Goal: Transaction & Acquisition: Obtain resource

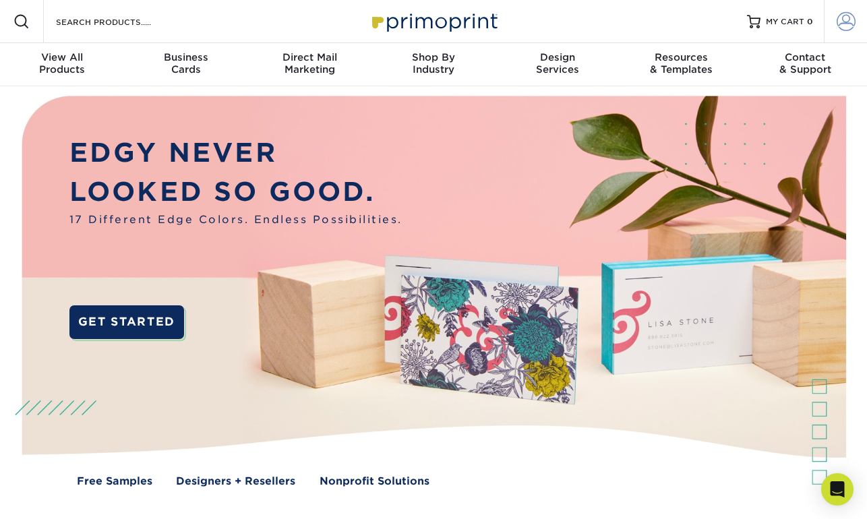
click at [844, 16] on span at bounding box center [845, 21] width 19 height 19
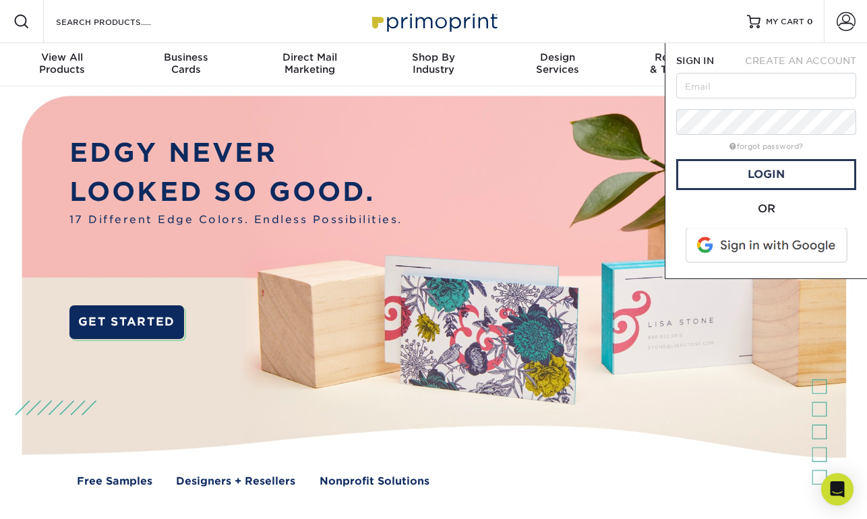
click at [752, 59] on span "CREATE AN ACCOUNT" at bounding box center [800, 60] width 111 height 11
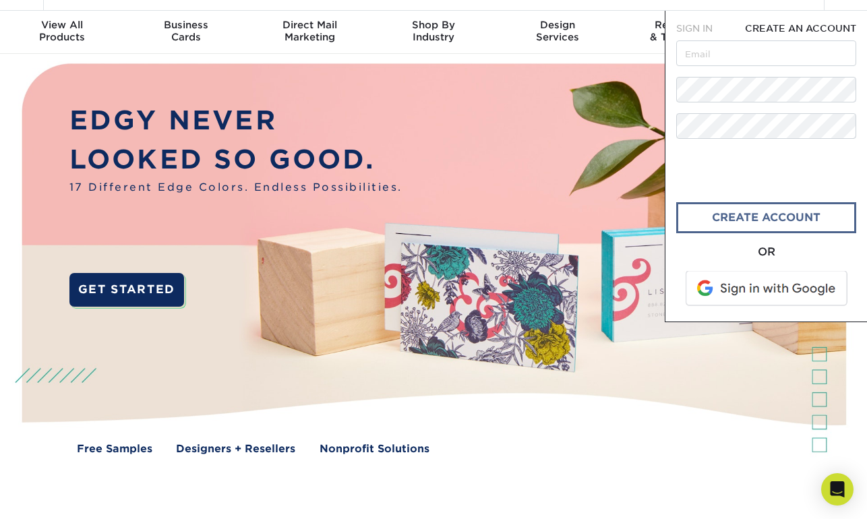
scroll to position [46, 0]
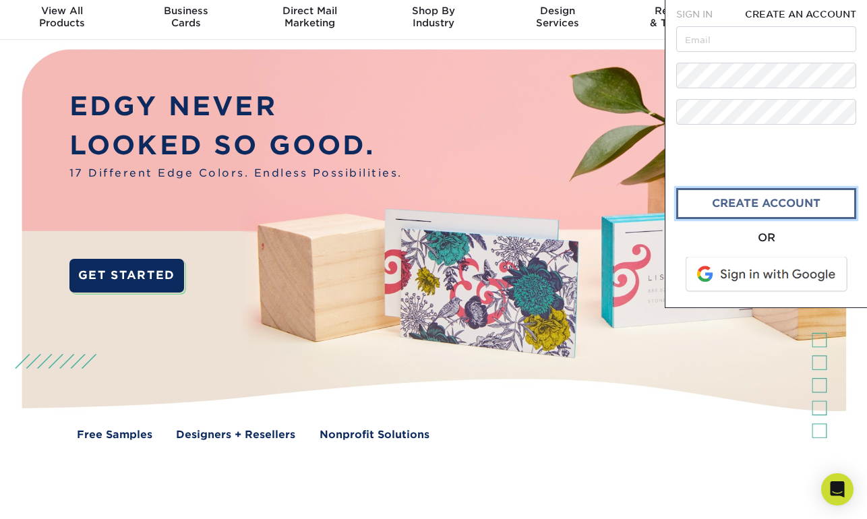
click at [747, 206] on link "create account" at bounding box center [766, 203] width 180 height 31
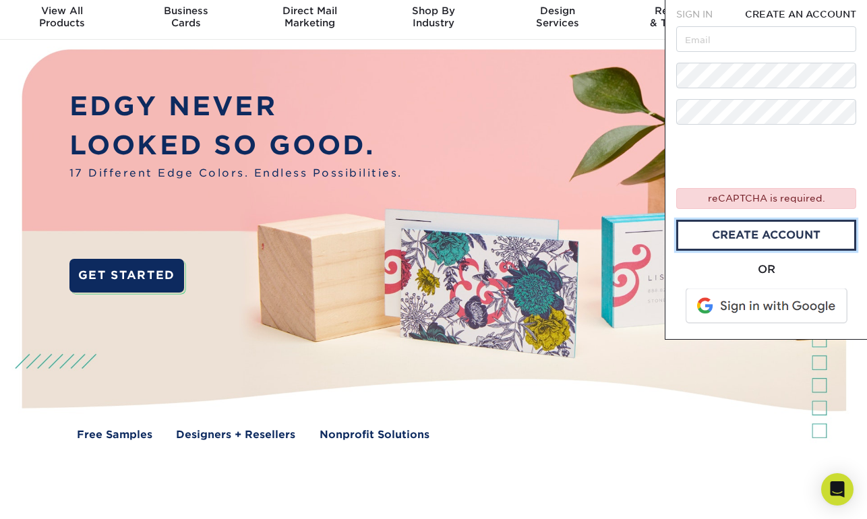
scroll to position [0, 0]
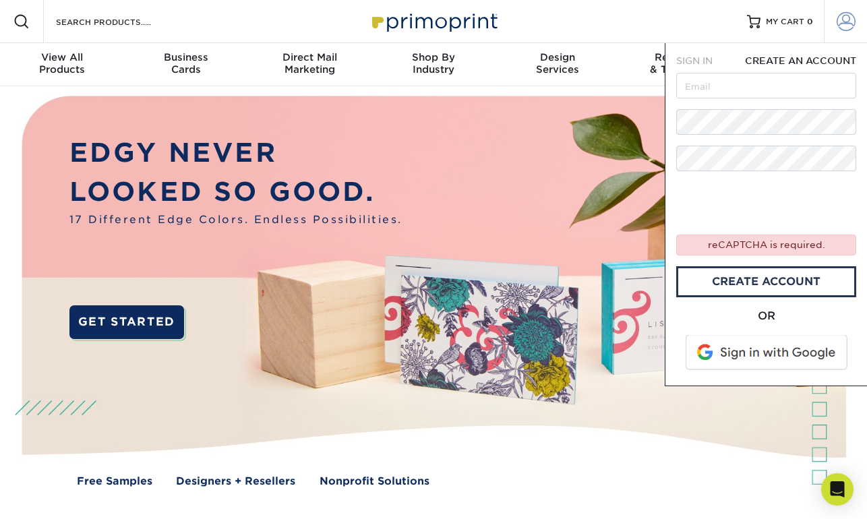
click at [839, 21] on span at bounding box center [845, 21] width 19 height 19
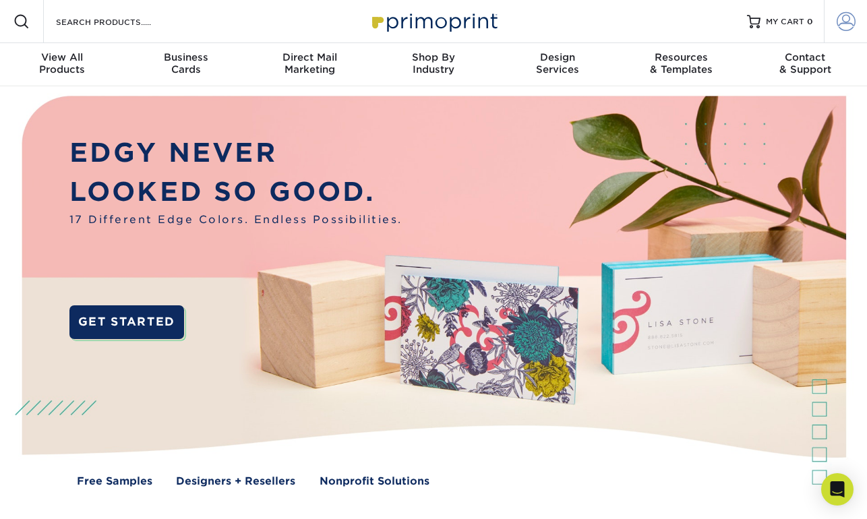
click at [839, 21] on span at bounding box center [845, 21] width 19 height 19
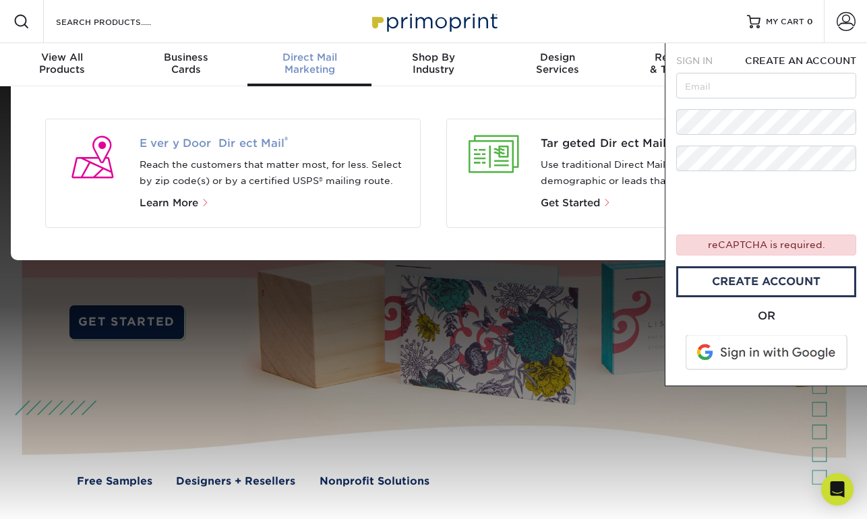
click at [237, 139] on span "Every Door Direct Mail ®" at bounding box center [274, 143] width 270 height 16
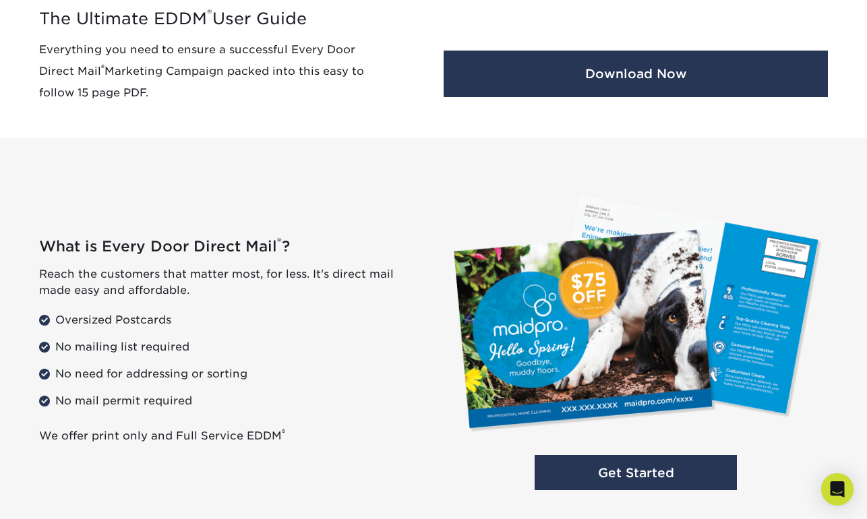
scroll to position [829, 0]
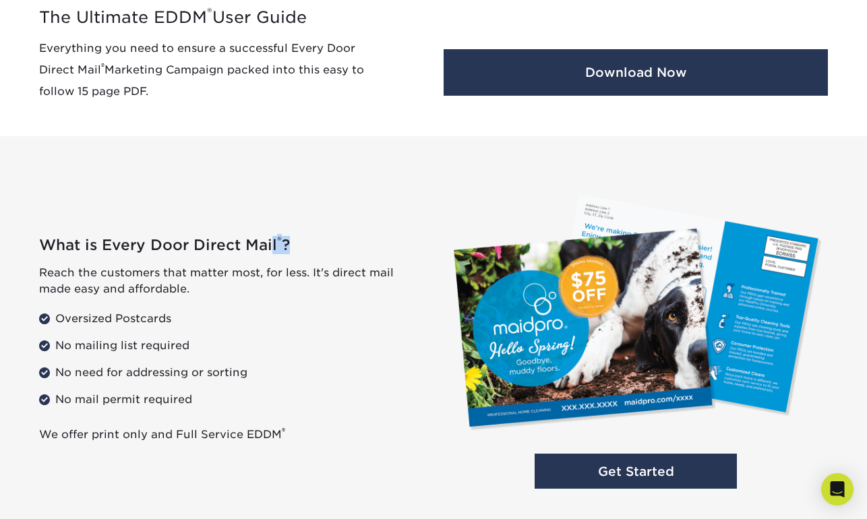
drag, startPoint x: 40, startPoint y: 243, endPoint x: 282, endPoint y: 246, distance: 241.9
click at [293, 247] on h2 "What is Every Door Direct Mail ® ?" at bounding box center [231, 246] width 384 height 18
